Goal: Task Accomplishment & Management: Manage account settings

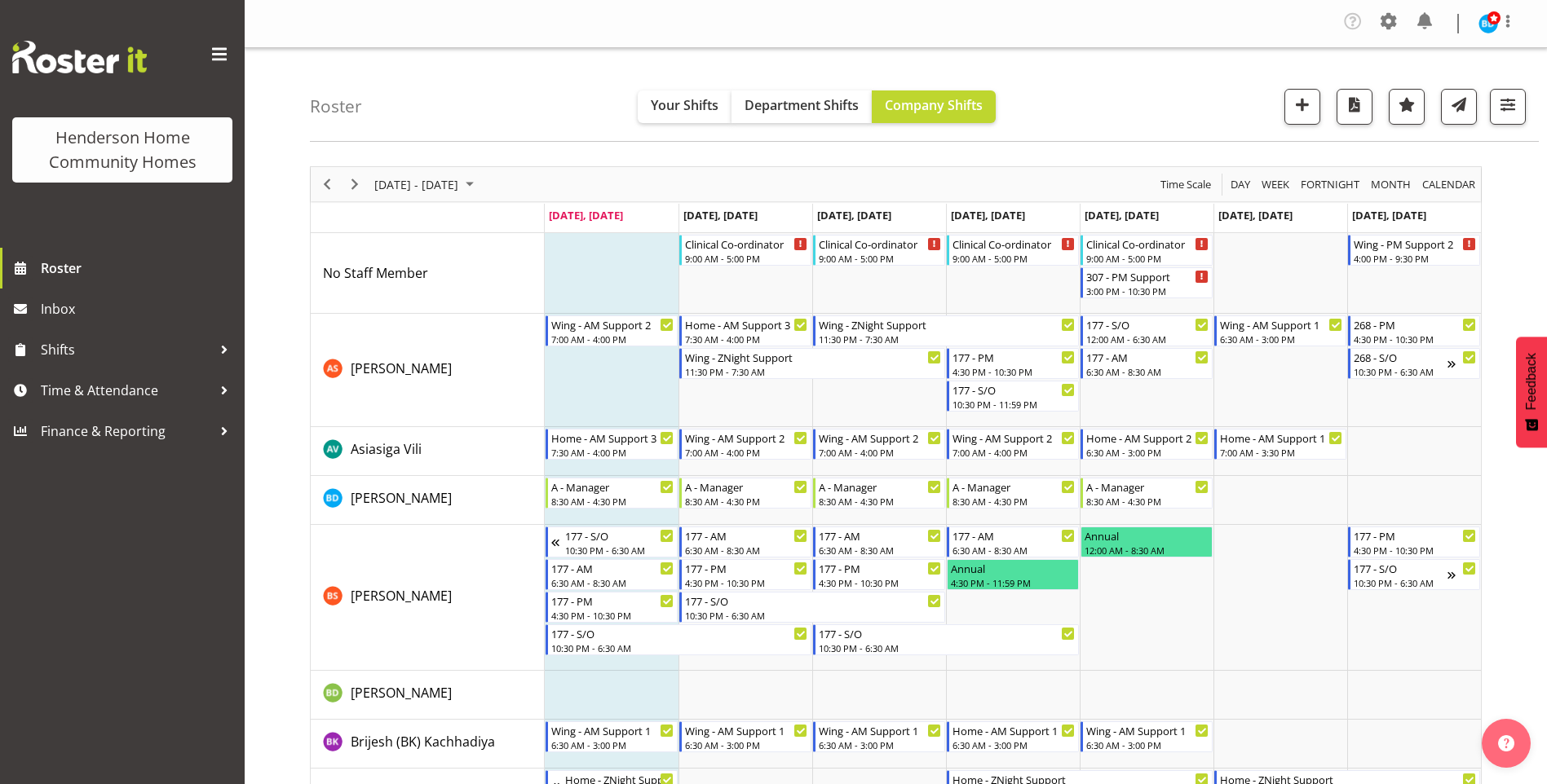
scroll to position [326, 0]
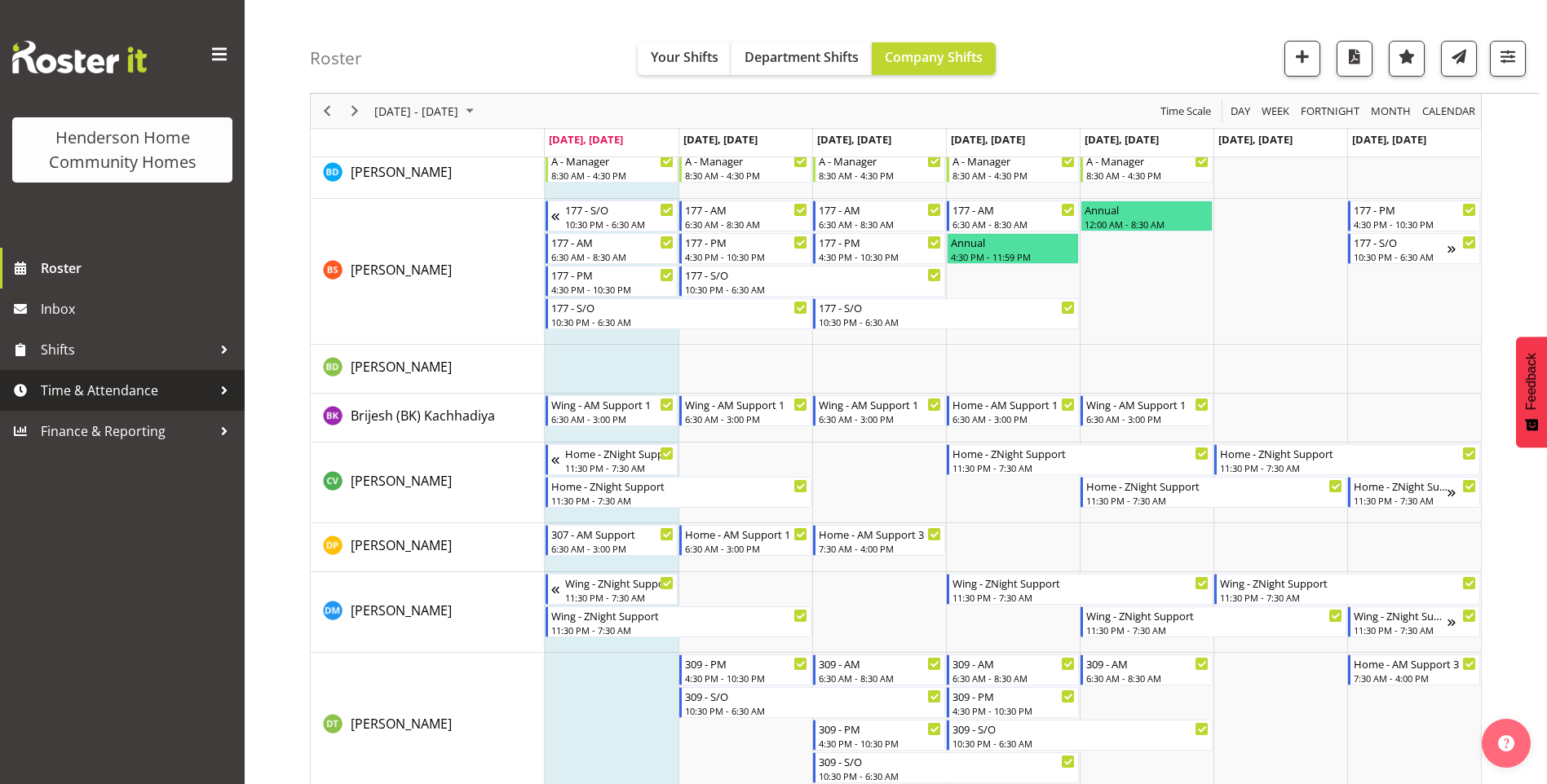
click at [183, 395] on span "Time & Attendance" at bounding box center [126, 390] width 171 height 25
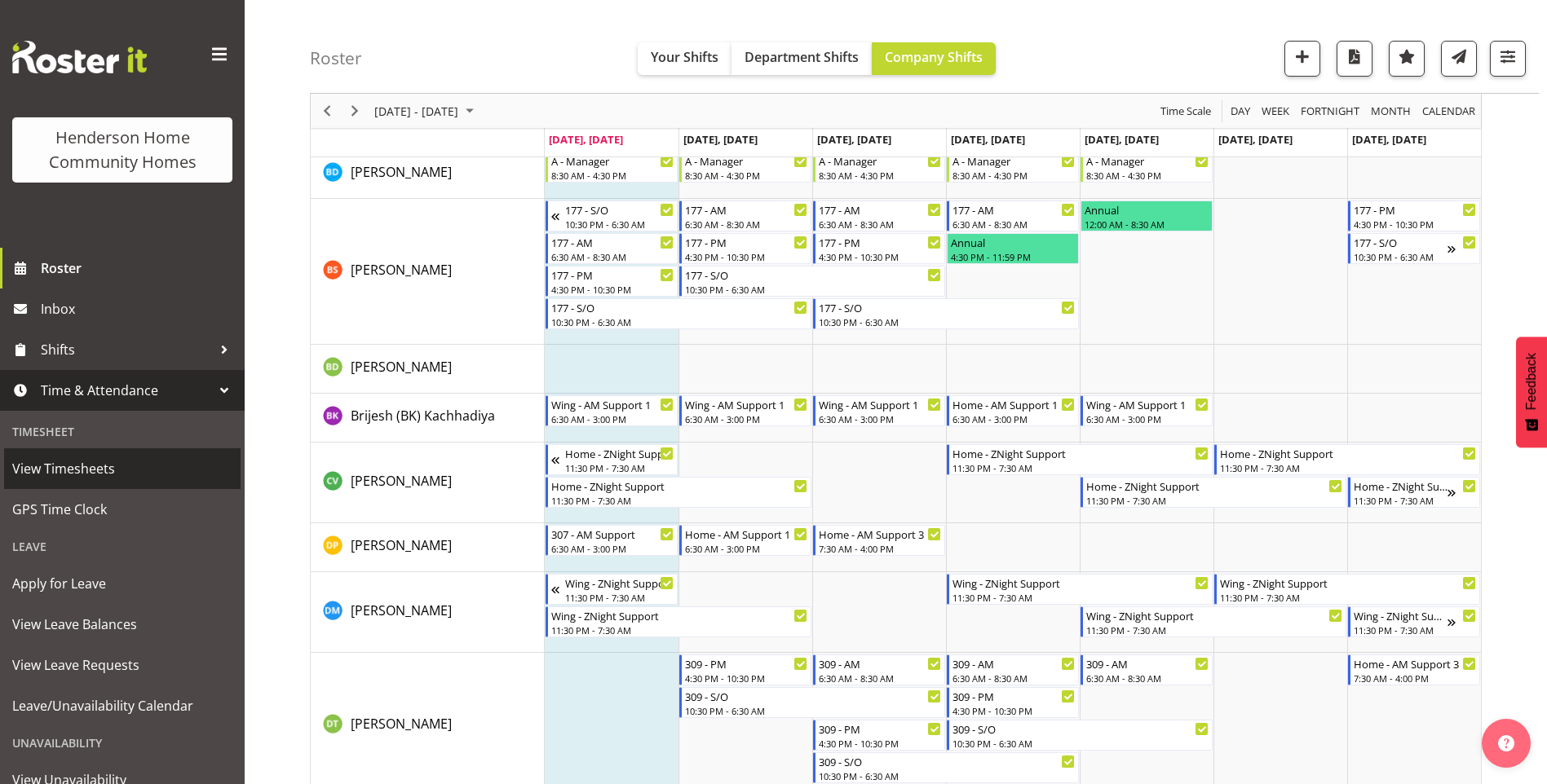
drag, startPoint x: 115, startPoint y: 468, endPoint x: 257, endPoint y: 417, distance: 150.9
click at [116, 466] on span "View Timesheets" at bounding box center [122, 469] width 220 height 25
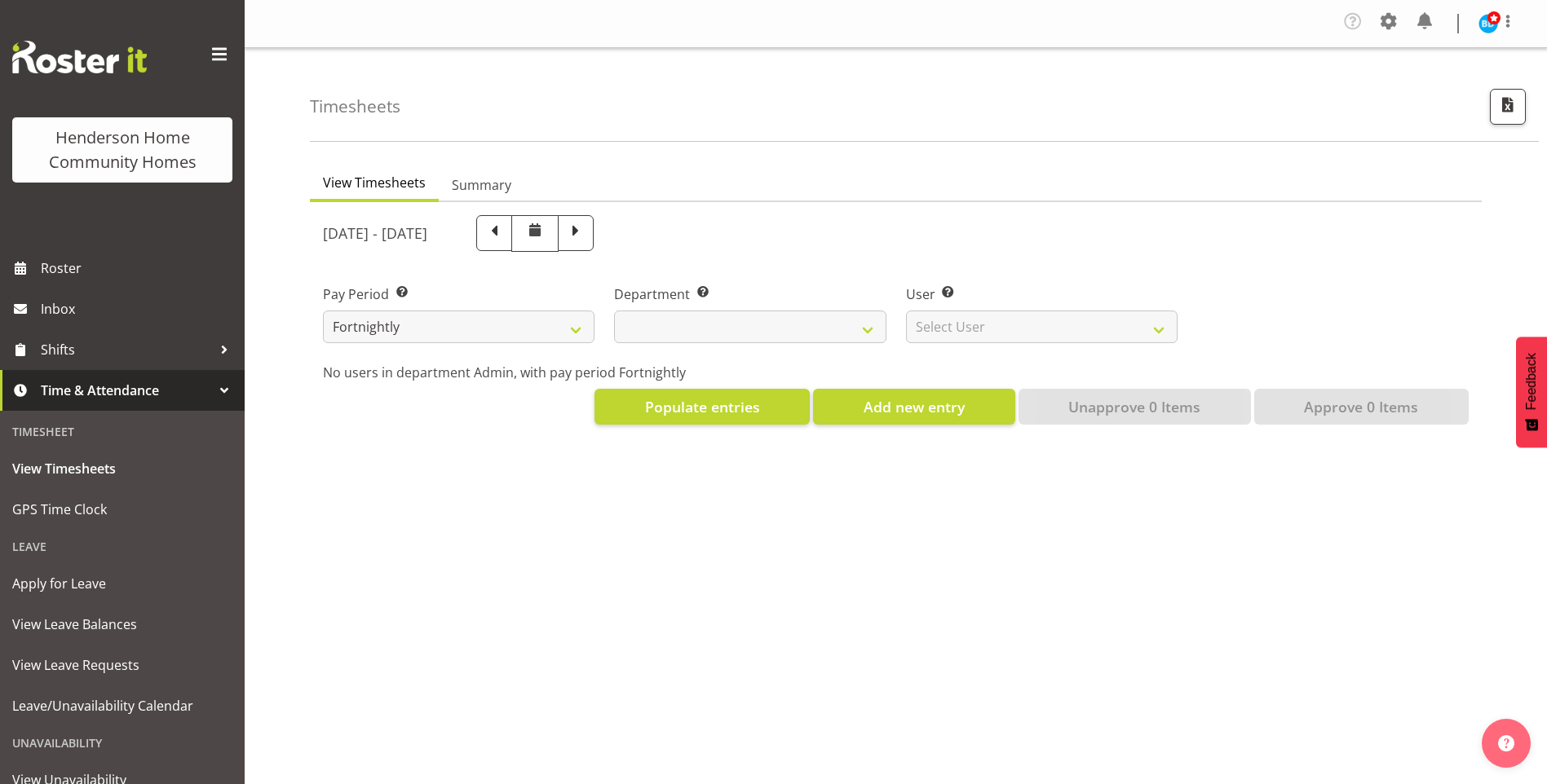
select select
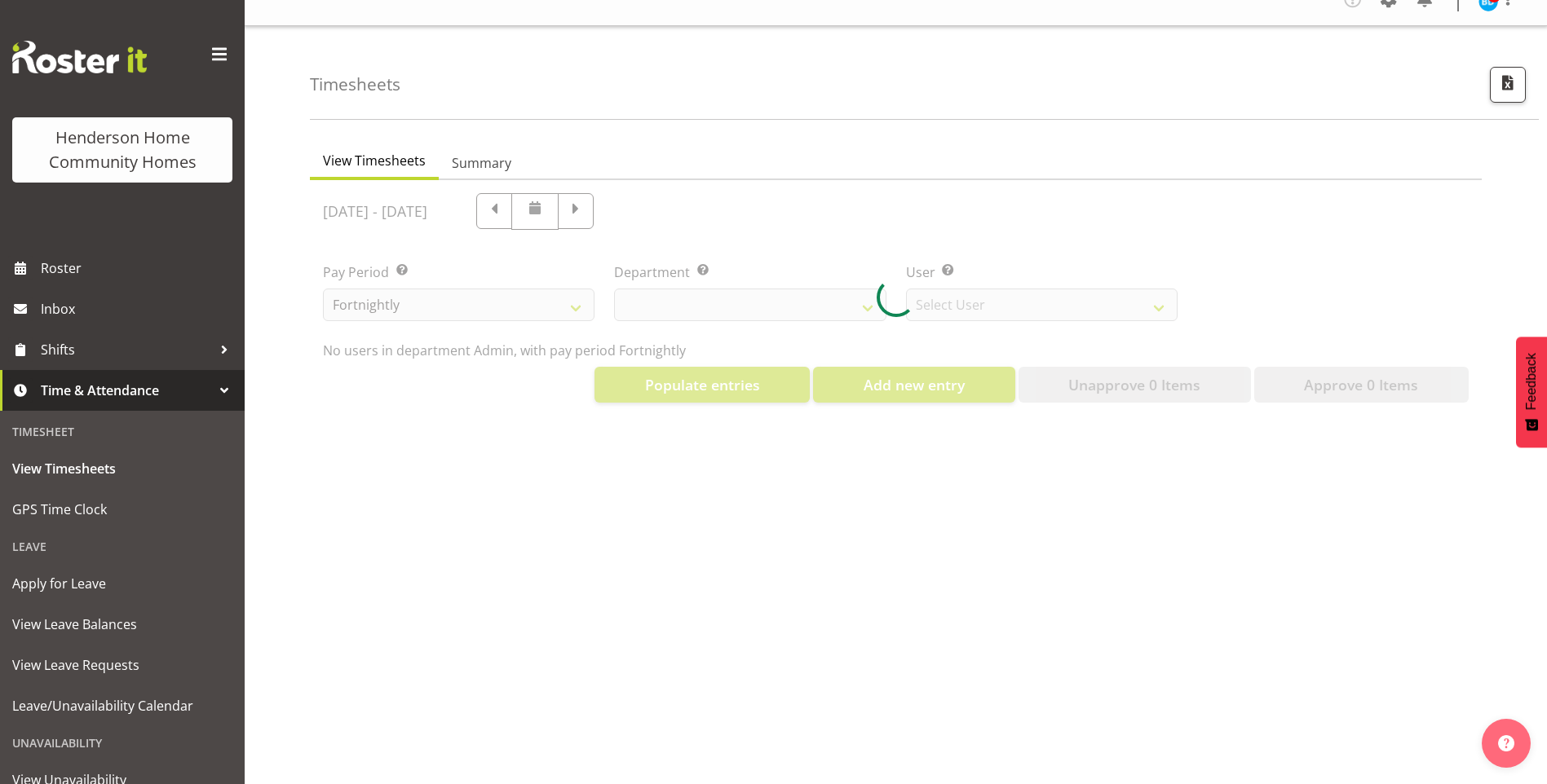
scroll to position [35, 0]
select select "8515"
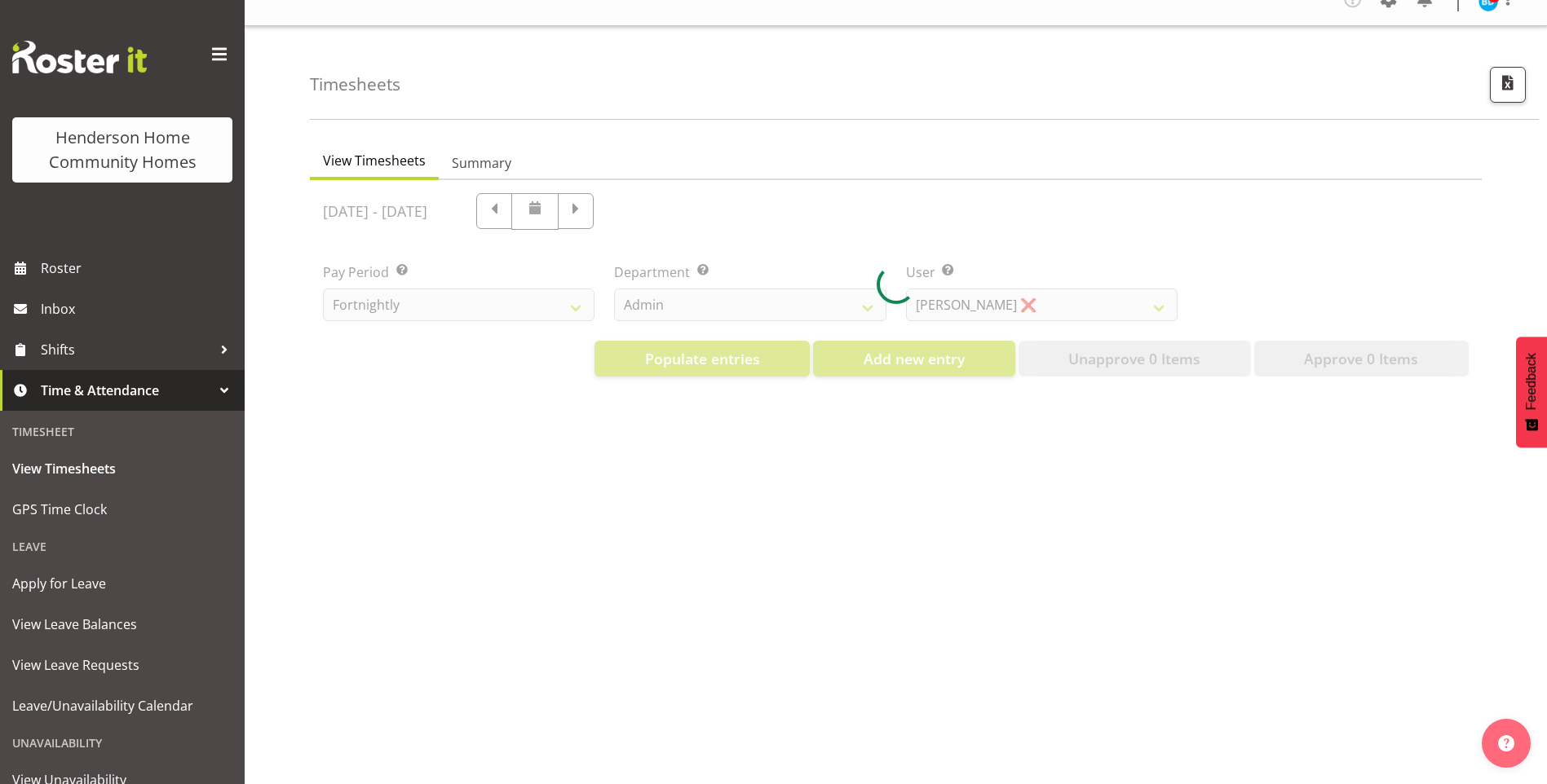
click at [688, 294] on div at bounding box center [896, 284] width 1173 height 210
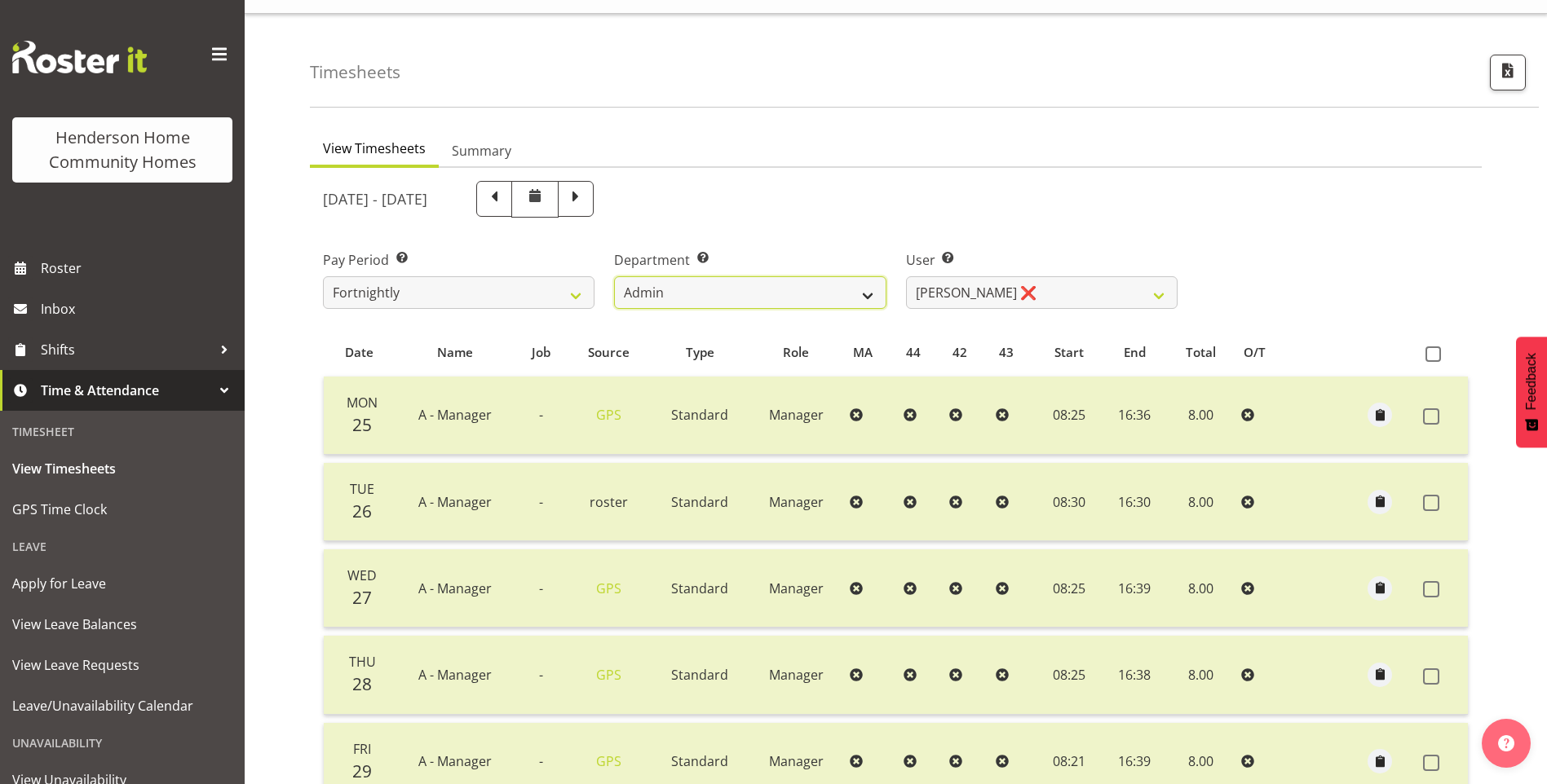
click at [656, 293] on select "Admin Homeside Houses Wingside" at bounding box center [750, 293] width 272 height 33
select select "749"
click at [614, 276] on select "Admin Homeside Houses Wingside" at bounding box center [750, 293] width 272 height 33
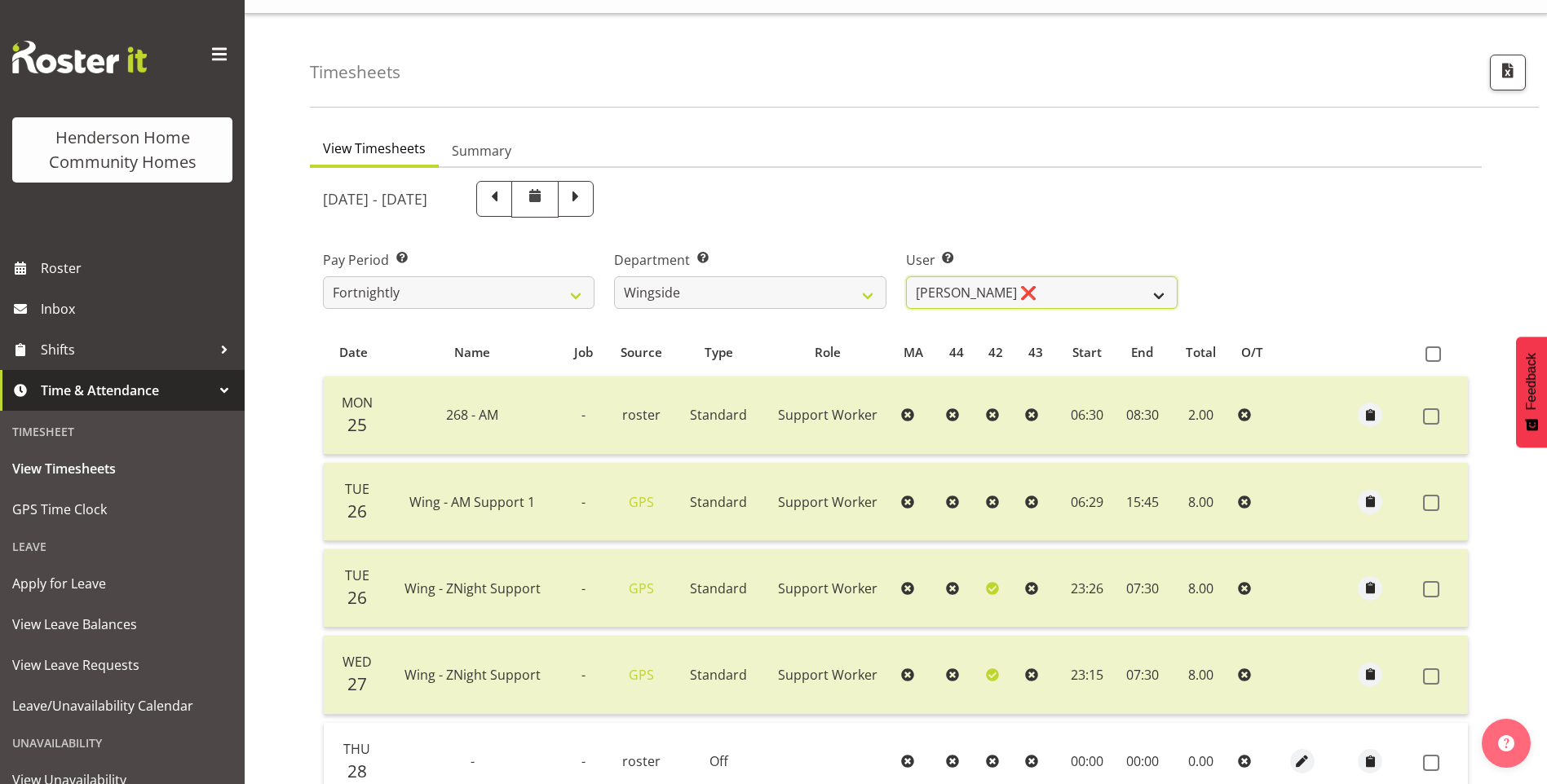
click at [946, 297] on select "Arshdeep Singh ❌ Daljeet Prasad ❌ Daniel Marticio ❌ Janeth Sison ❌" at bounding box center [1042, 293] width 272 height 33
select select "8522"
click at [906, 276] on select "Arshdeep Singh ❌ Daljeet Prasad ❌ Daniel Marticio ❌ Janeth Sison ❌" at bounding box center [1042, 293] width 272 height 33
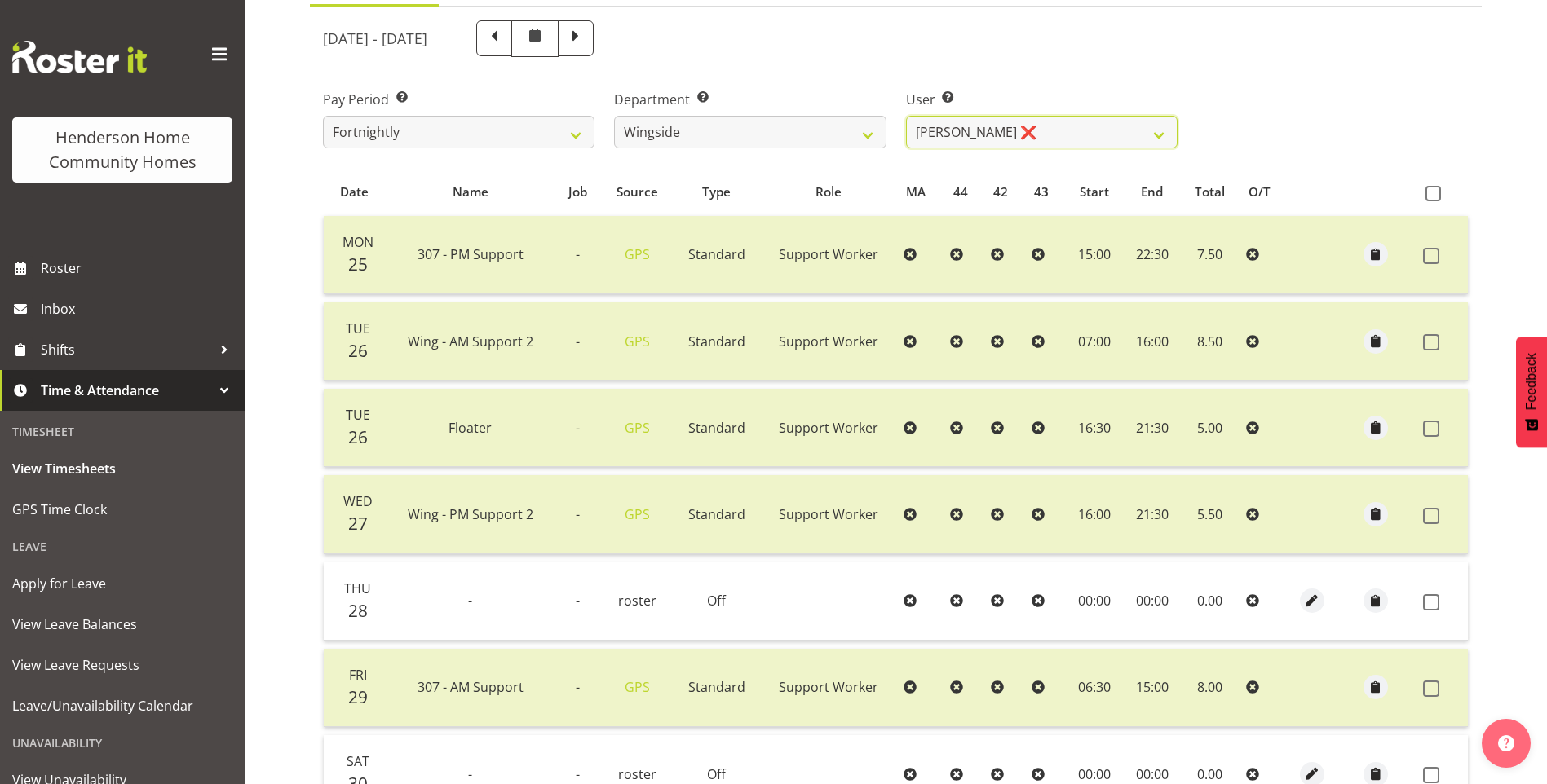
scroll to position [115, 0]
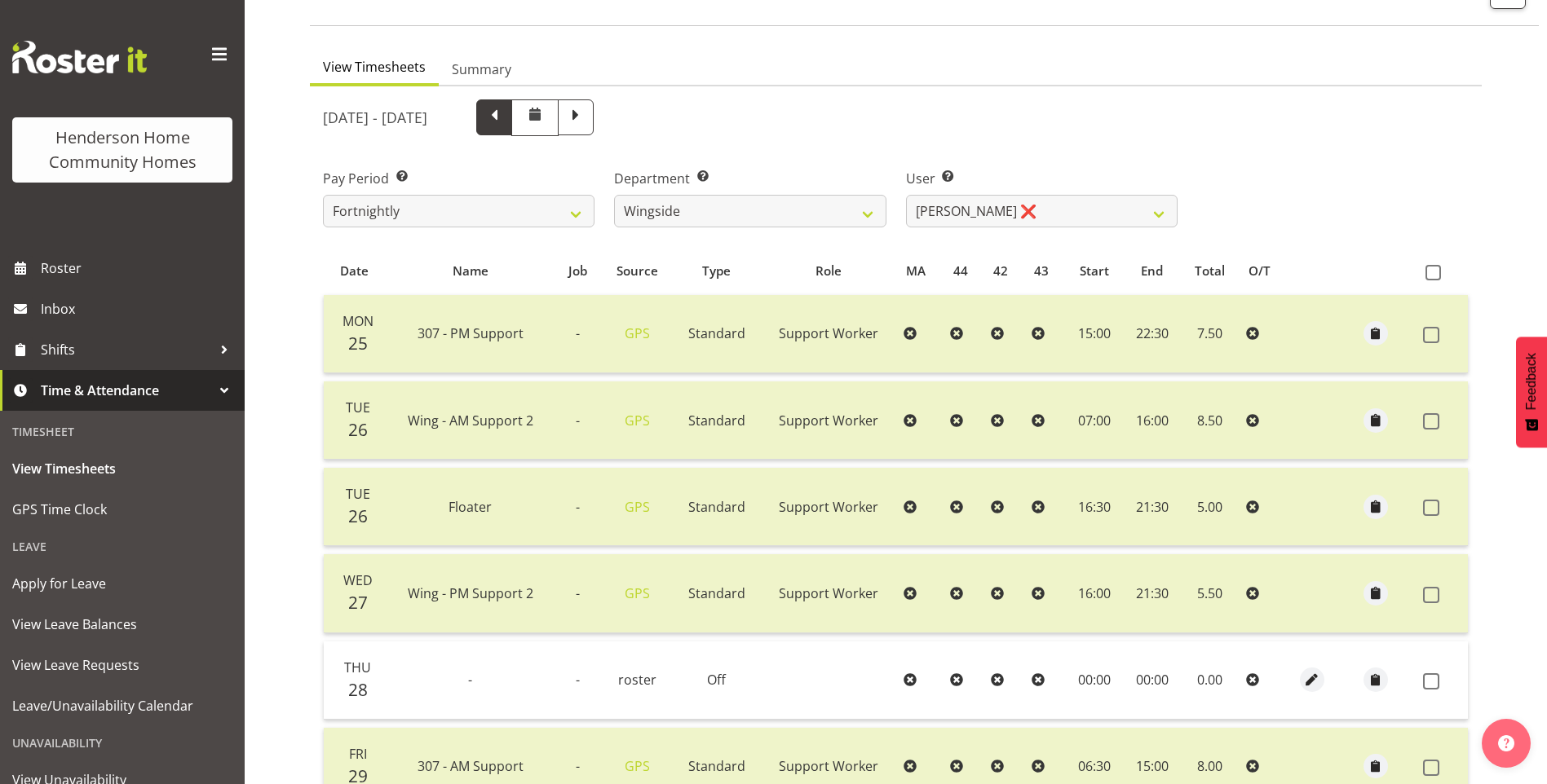
click at [504, 124] on span at bounding box center [494, 115] width 21 height 21
select select
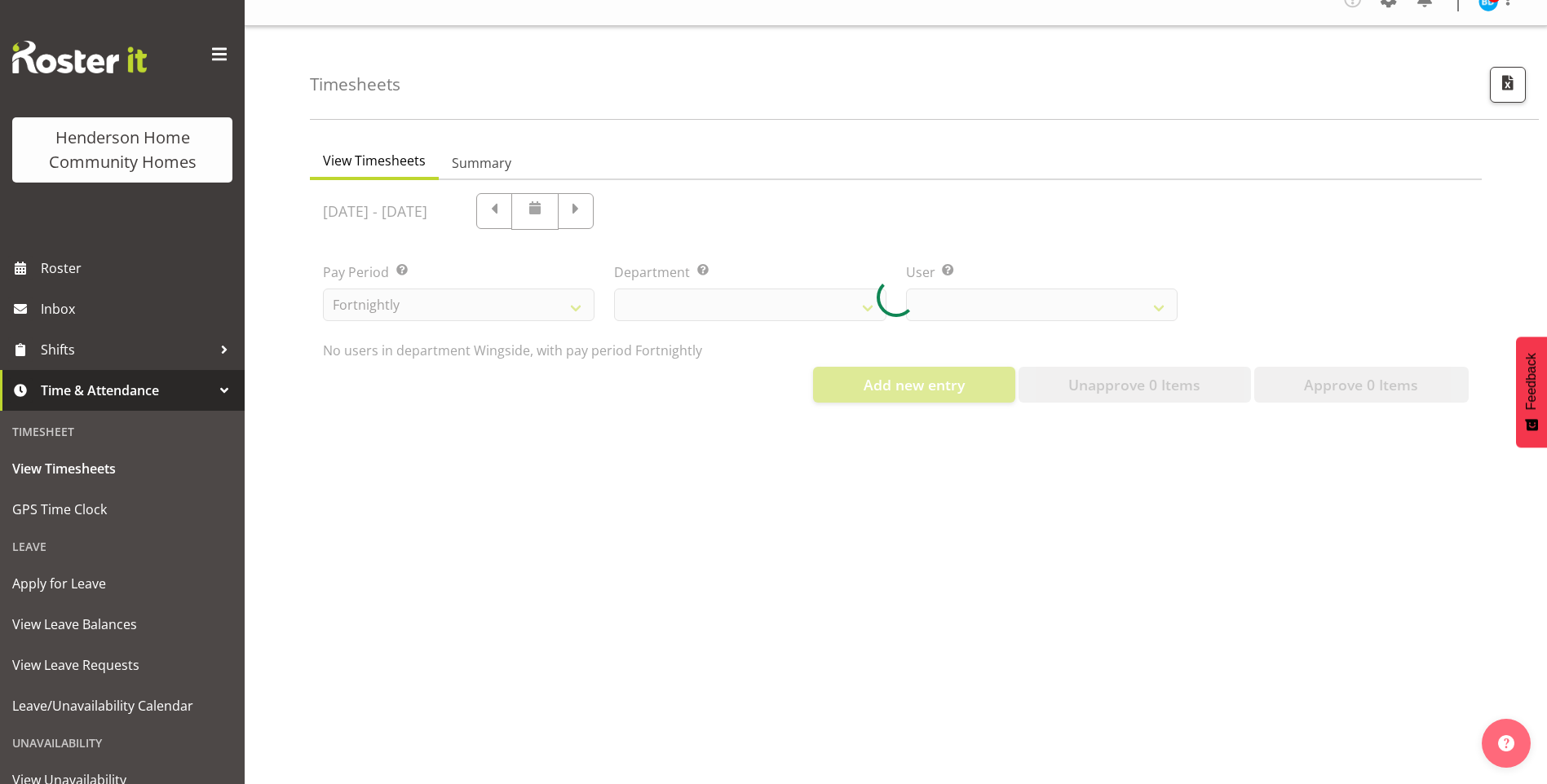
select select "749"
select select "8522"
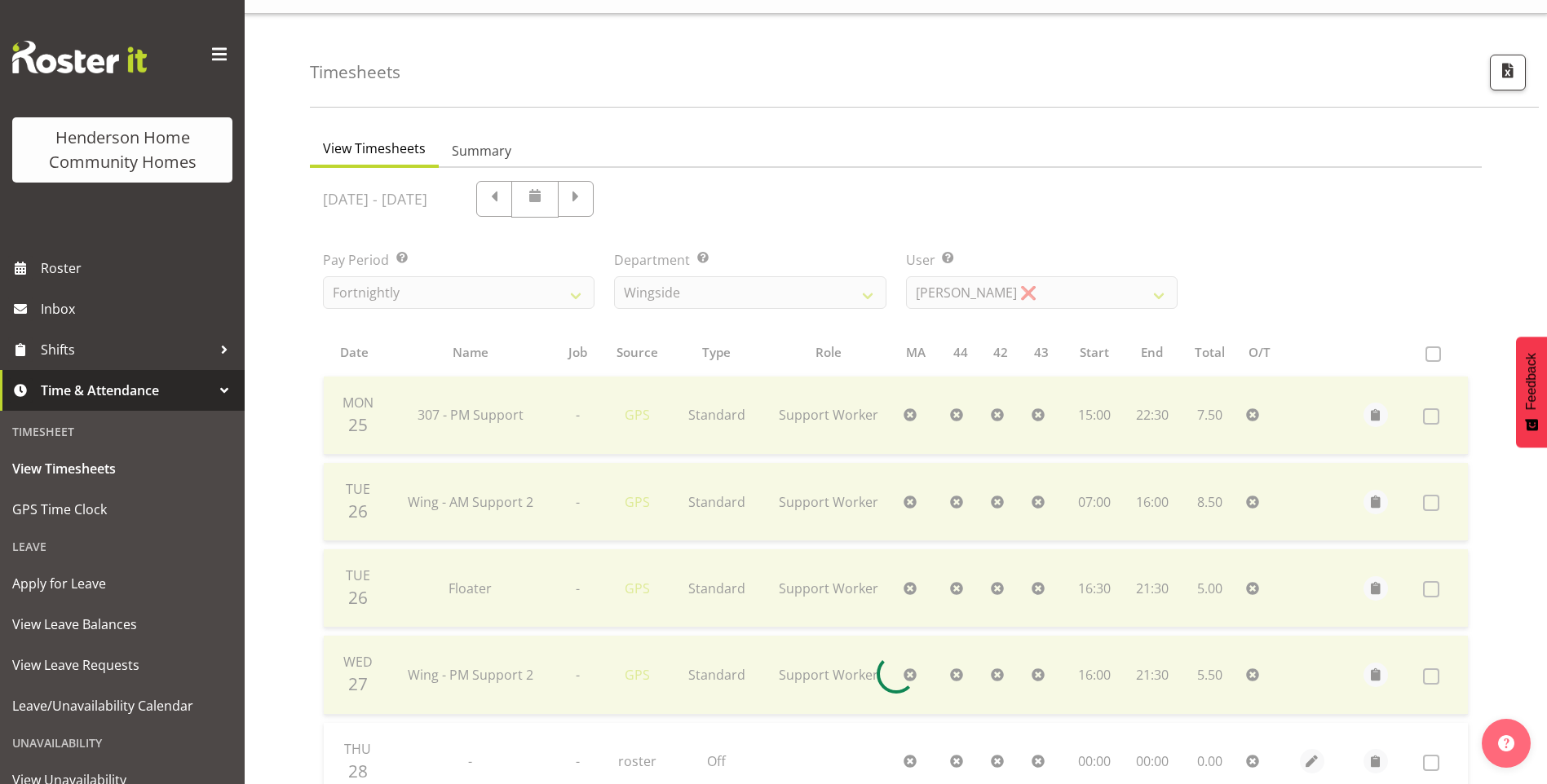
scroll to position [115, 0]
